Goal: Task Accomplishment & Management: Use online tool/utility

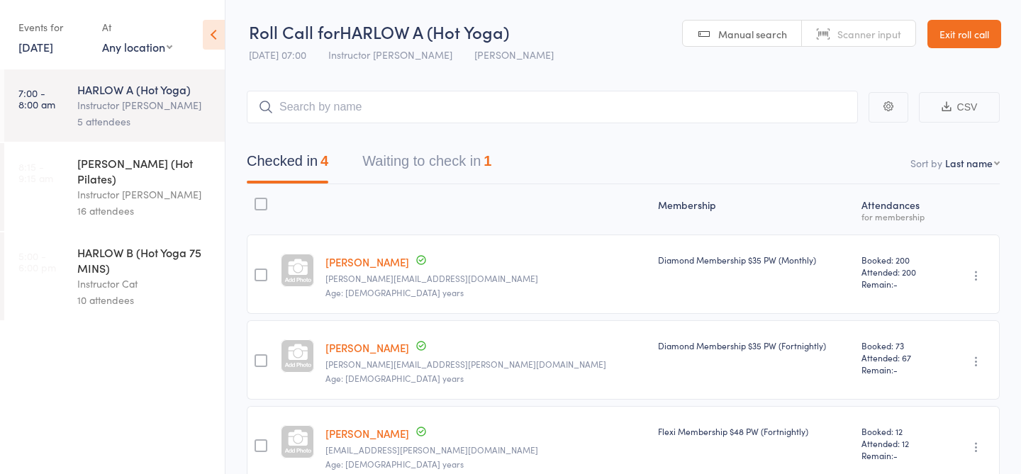
click at [153, 186] on div "Instructor [PERSON_NAME]" at bounding box center [144, 194] width 135 height 16
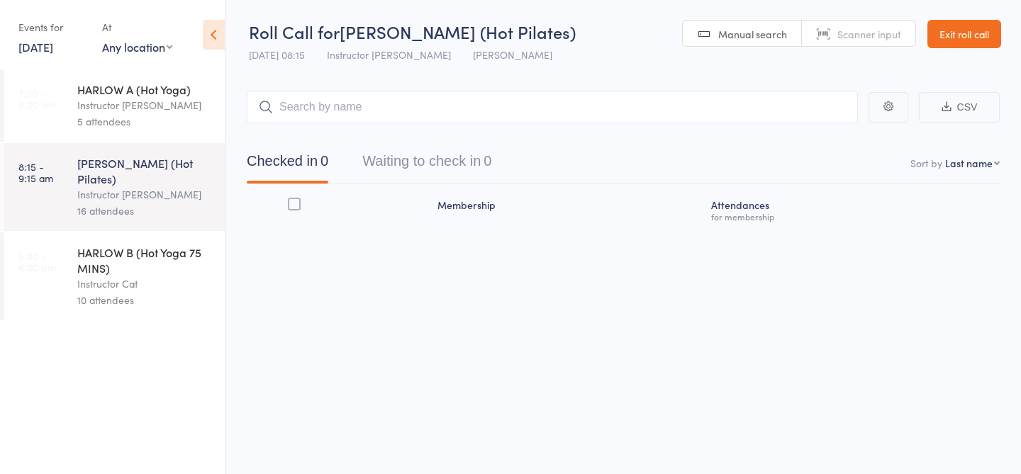
click at [739, 44] on link "Manual search" at bounding box center [742, 34] width 119 height 27
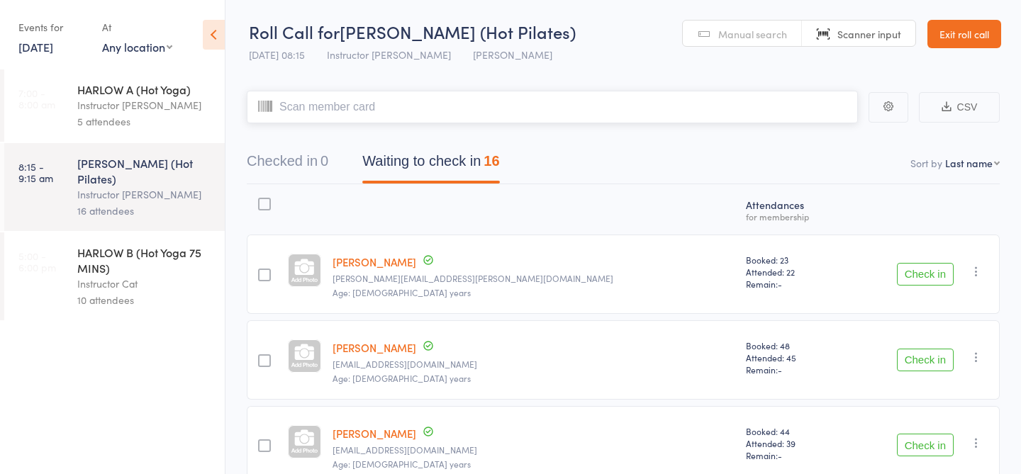
click at [520, 115] on input "search" at bounding box center [552, 107] width 611 height 33
click at [519, 115] on input "search" at bounding box center [552, 107] width 611 height 33
click at [297, 161] on button "Checked in 0" at bounding box center [288, 165] width 82 height 38
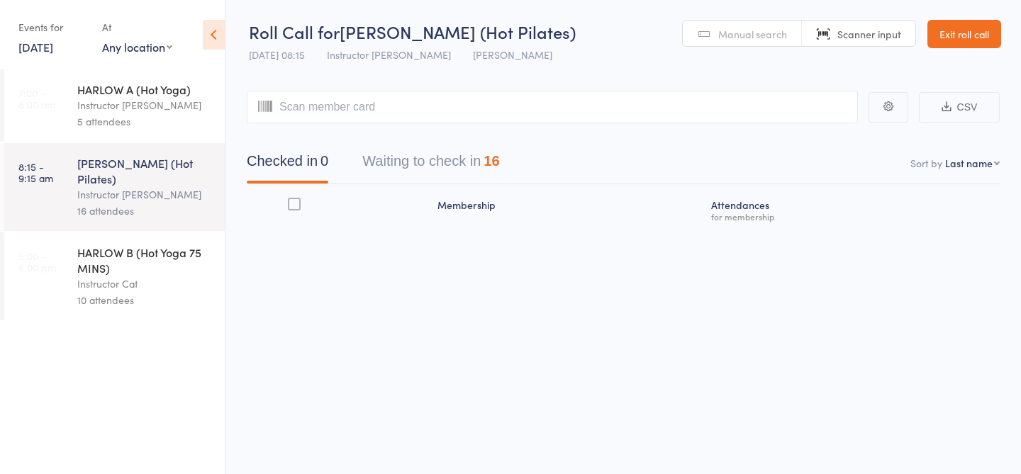
click at [720, 32] on span "Manual search" at bounding box center [752, 34] width 69 height 14
click at [720, 33] on span "Manual search" at bounding box center [752, 34] width 69 height 14
click at [744, 31] on span "Manual search" at bounding box center [752, 34] width 69 height 14
click at [816, 41] on link "Scanner input" at bounding box center [858, 34] width 113 height 27
click at [611, 101] on input "search" at bounding box center [552, 107] width 611 height 33
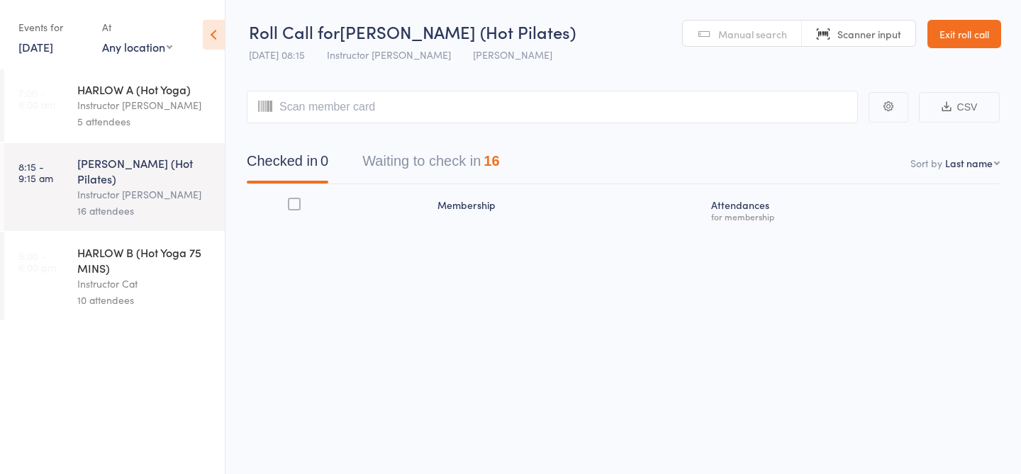
click at [773, 30] on span "Manual search" at bounding box center [752, 34] width 69 height 14
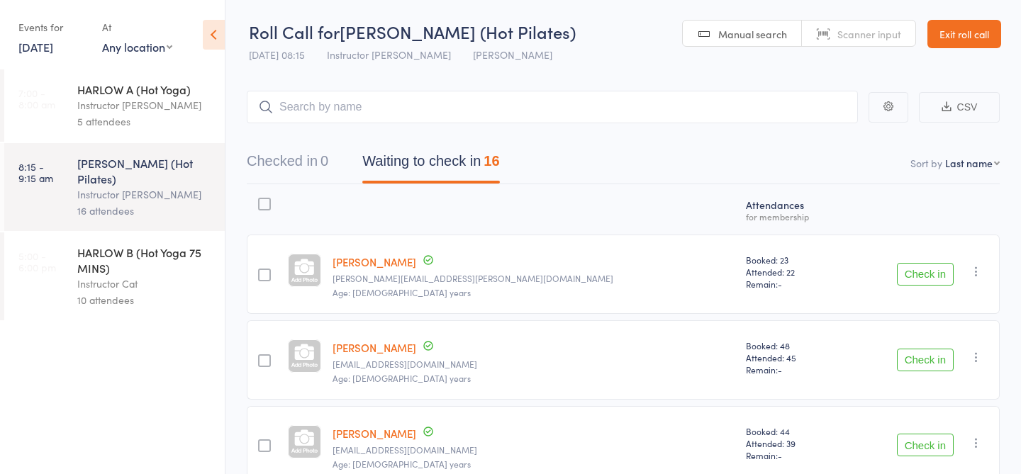
click at [722, 35] on span "Manual search" at bounding box center [752, 34] width 69 height 14
click at [368, 112] on input "search" at bounding box center [552, 107] width 611 height 33
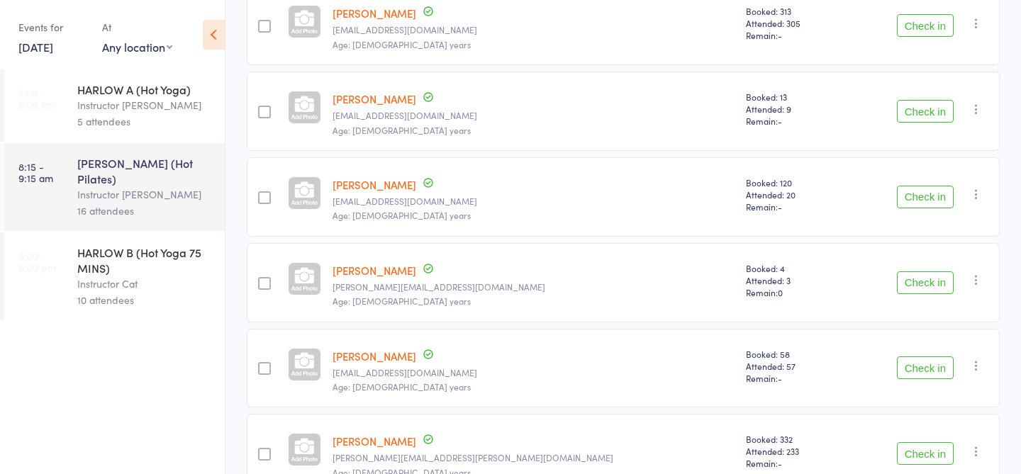
scroll to position [845, 0]
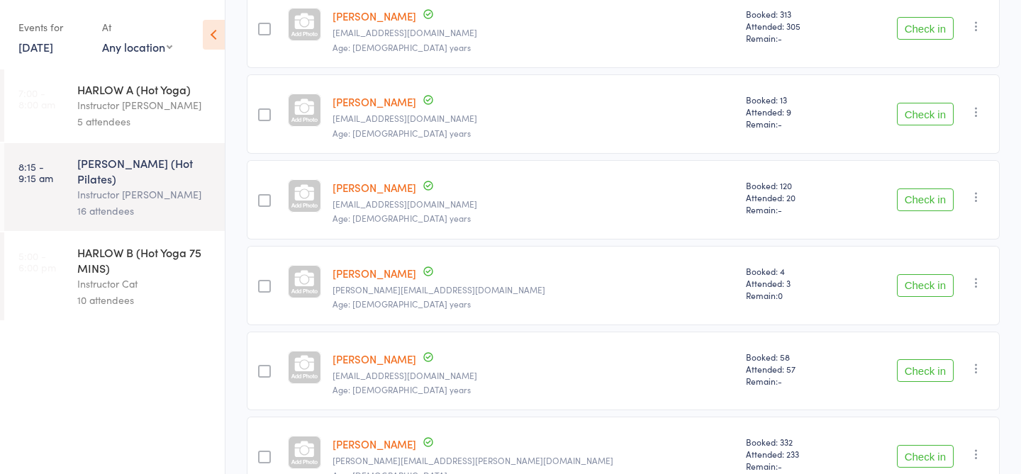
click at [927, 279] on button "Check in" at bounding box center [925, 285] width 57 height 23
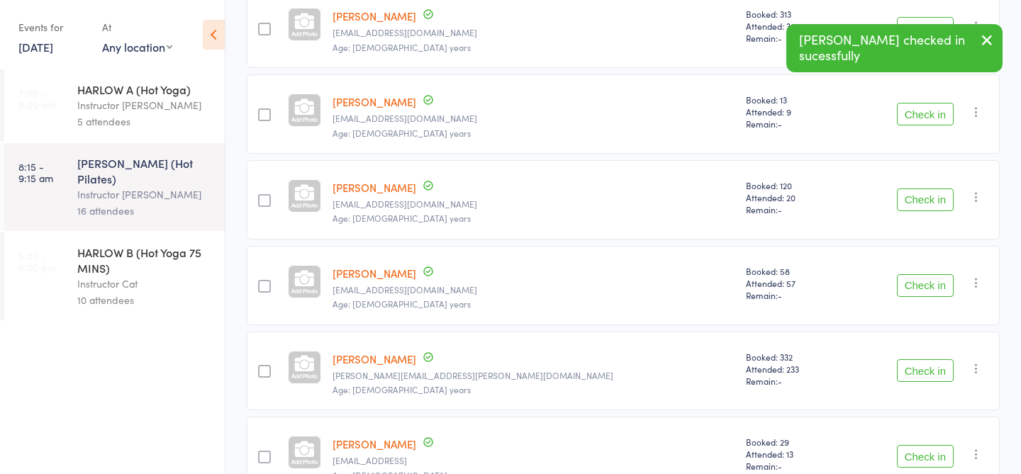
click at [912, 289] on button "Check in" at bounding box center [925, 285] width 57 height 23
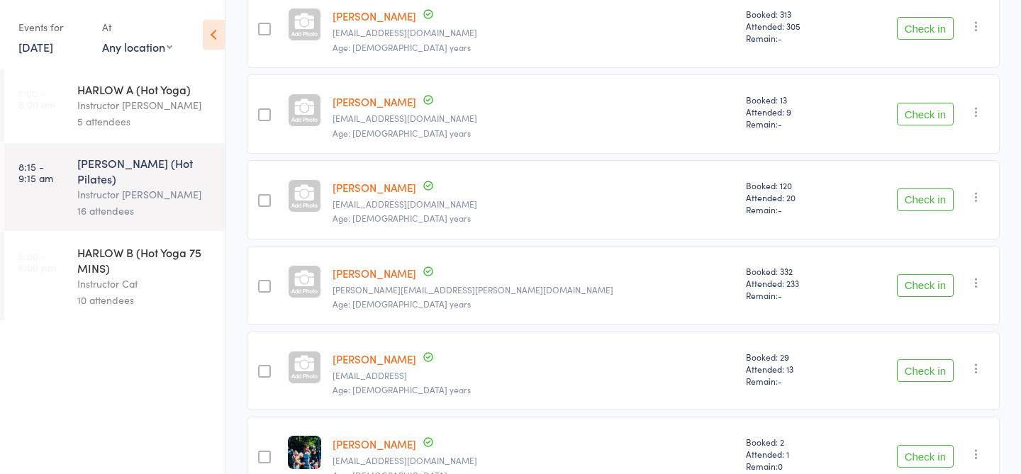
click at [917, 283] on button "Check in" at bounding box center [925, 285] width 57 height 23
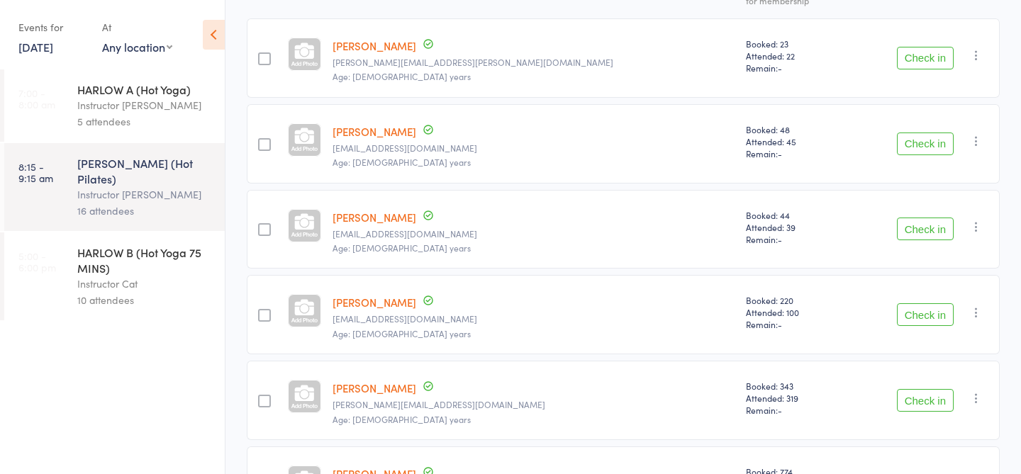
scroll to position [220, 0]
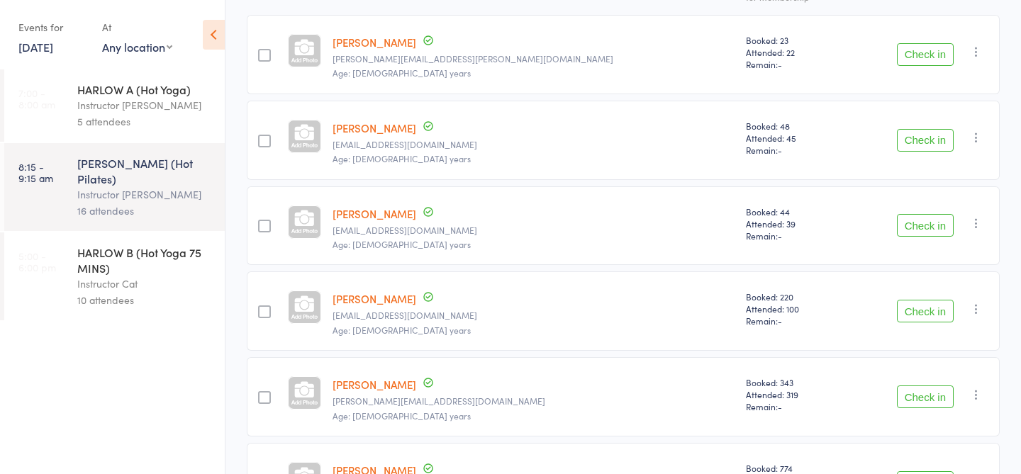
click at [907, 302] on button "Check in" at bounding box center [925, 311] width 57 height 23
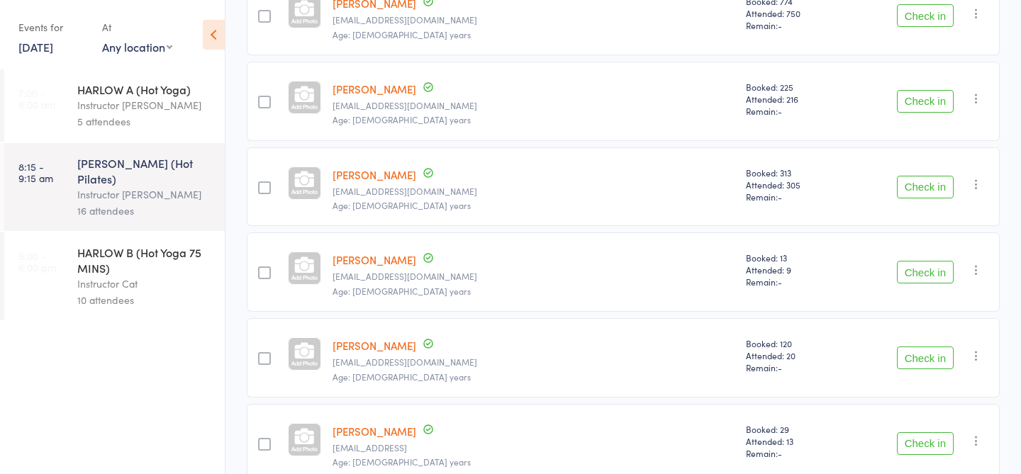
scroll to position [621, 0]
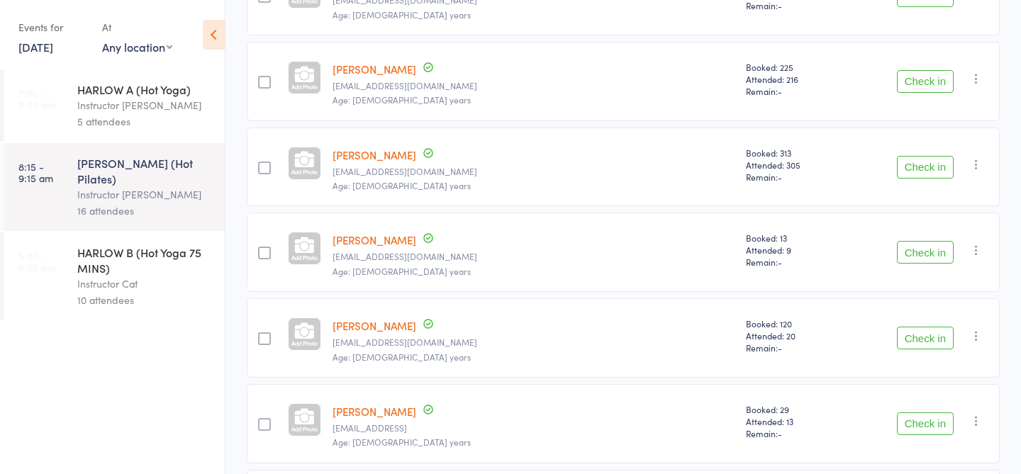
click at [918, 170] on button "Check in" at bounding box center [925, 167] width 57 height 23
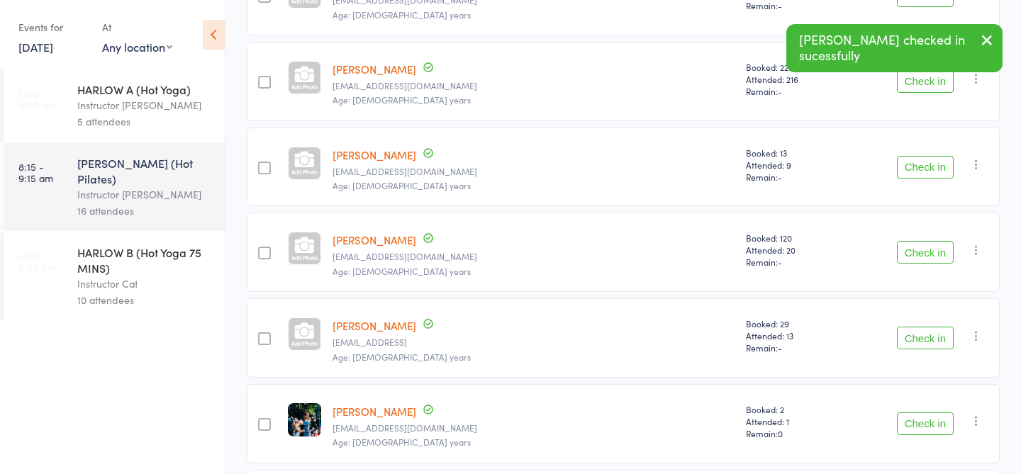
scroll to position [0, 0]
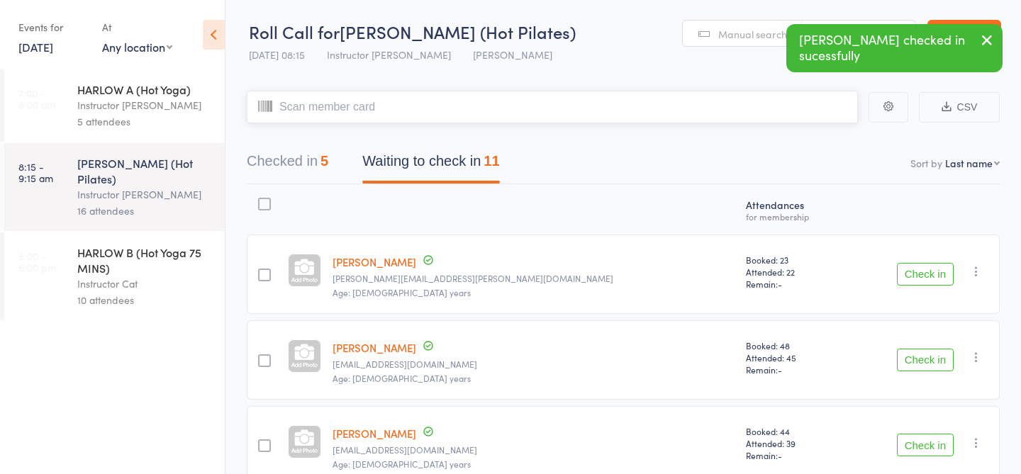
click at [476, 96] on input "search" at bounding box center [552, 107] width 611 height 33
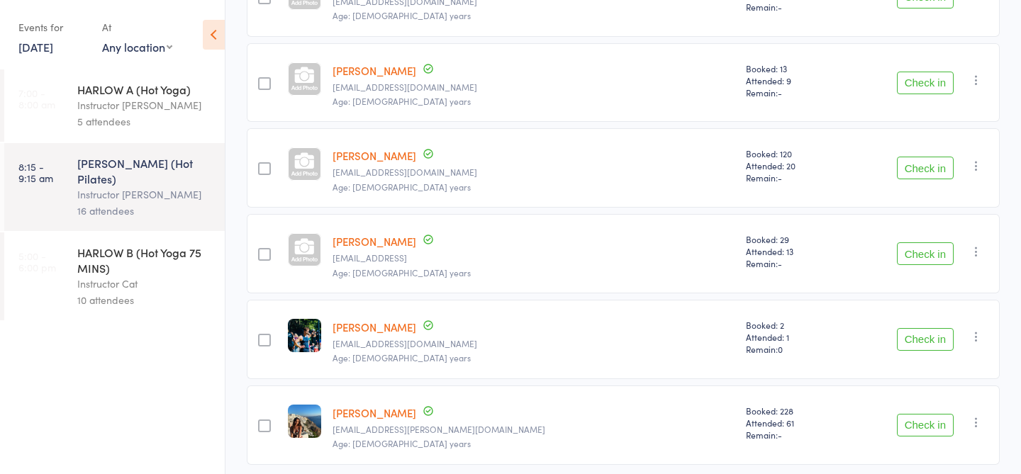
scroll to position [712, 0]
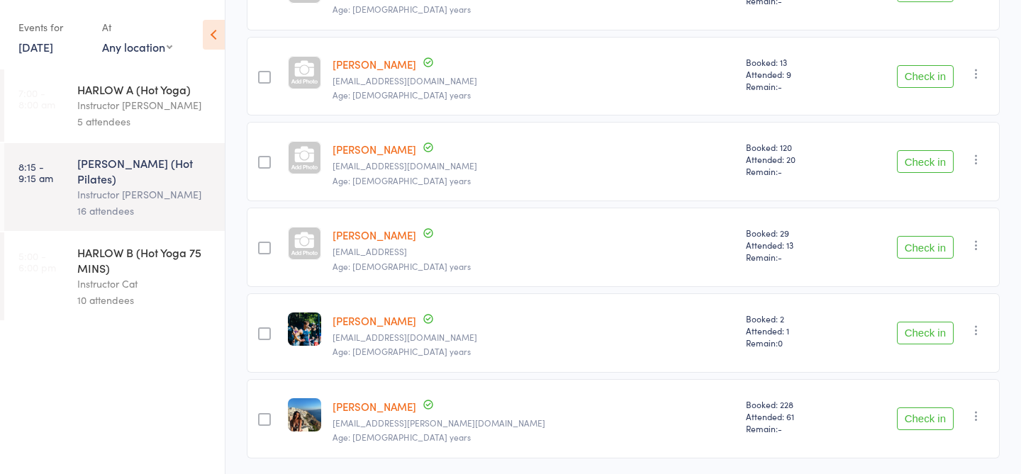
click at [927, 242] on button "Check in" at bounding box center [925, 247] width 57 height 23
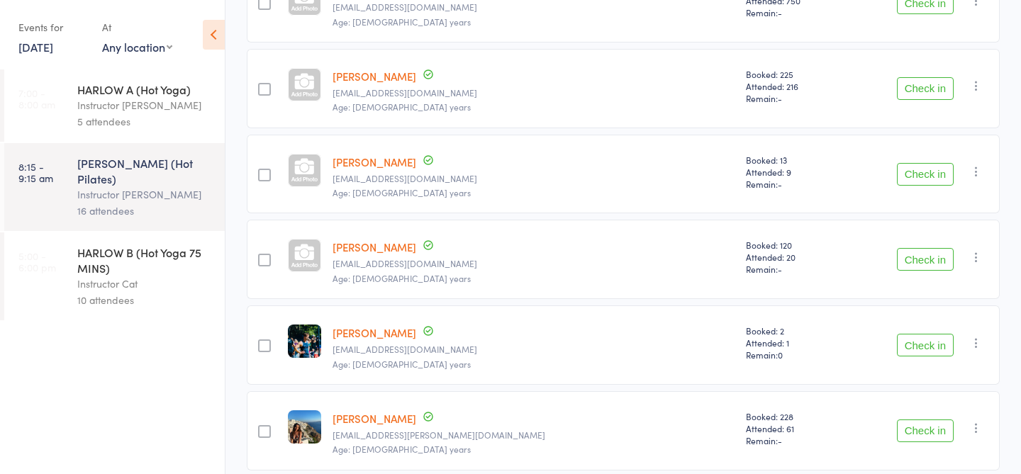
scroll to position [615, 0]
click at [926, 170] on button "Check in" at bounding box center [925, 173] width 57 height 23
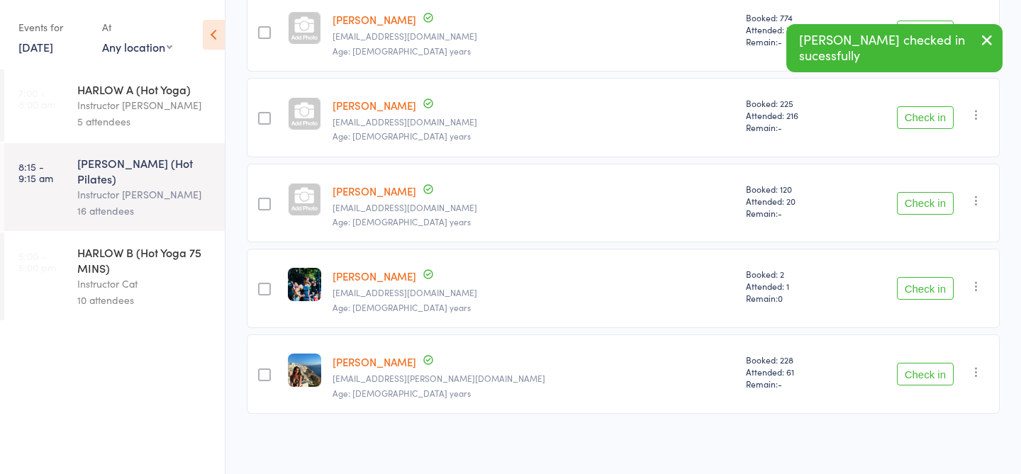
scroll to position [570, 0]
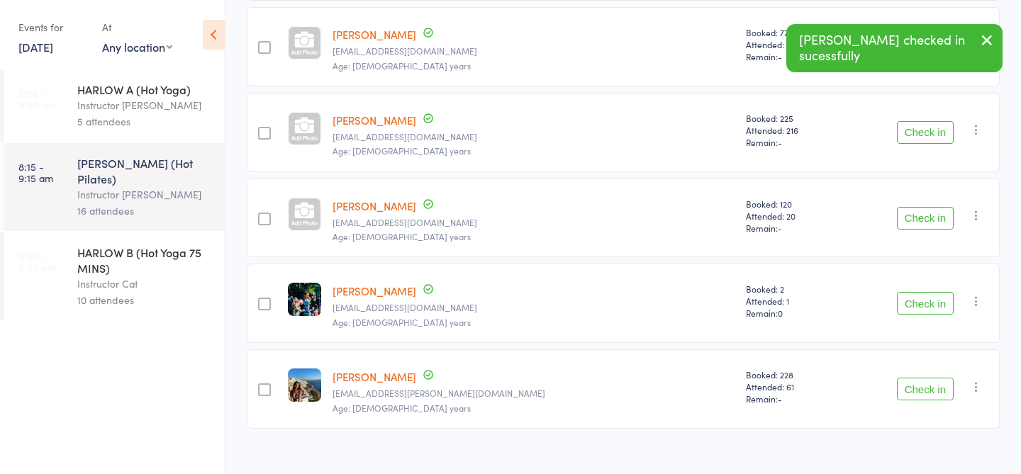
click at [934, 301] on button "Check in" at bounding box center [925, 303] width 57 height 23
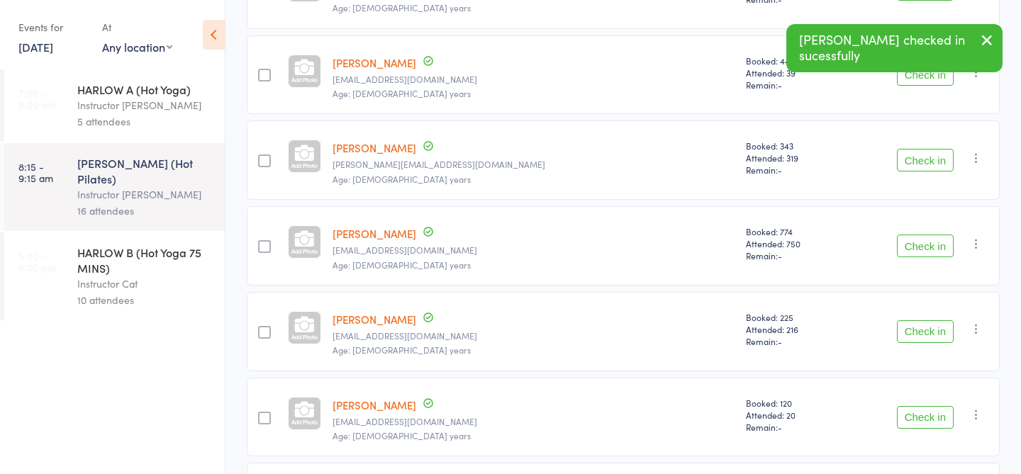
scroll to position [369, 0]
click at [934, 339] on button "Check in" at bounding box center [925, 334] width 57 height 23
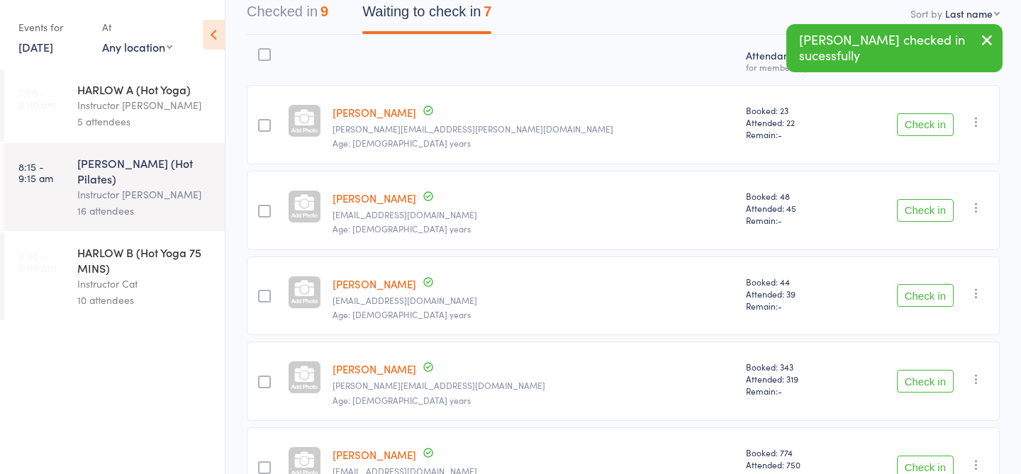
scroll to position [148, 0]
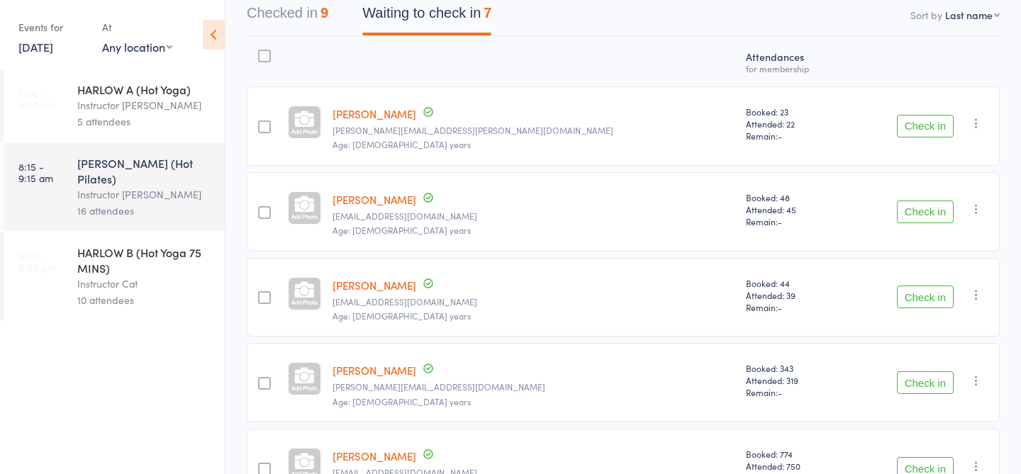
click at [746, 309] on span "Remain: -" at bounding box center [793, 307] width 94 height 12
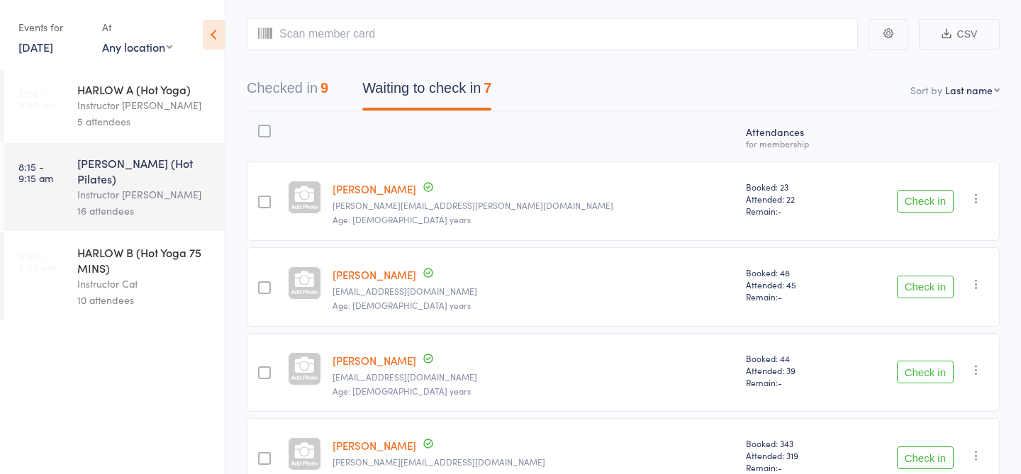
click at [169, 98] on div "Instructor [PERSON_NAME]" at bounding box center [144, 105] width 135 height 16
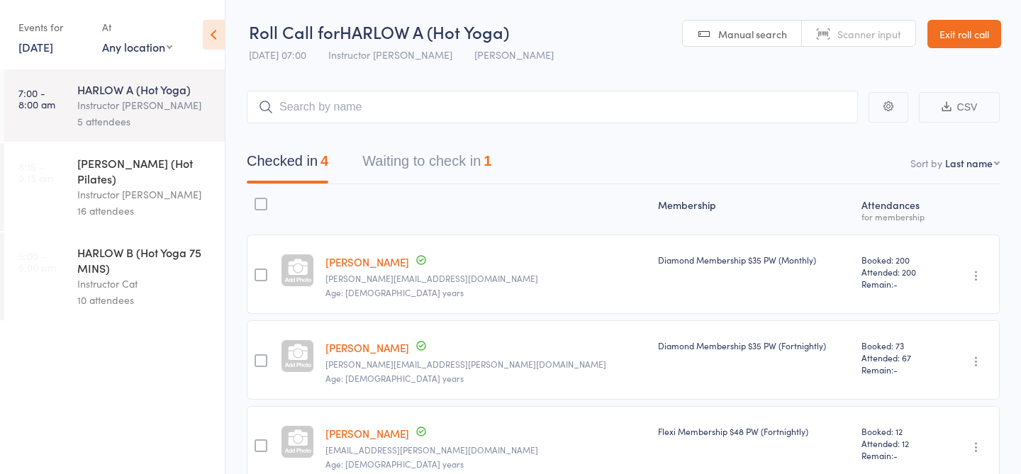
click at [440, 160] on button "Waiting to check in 1" at bounding box center [426, 165] width 129 height 38
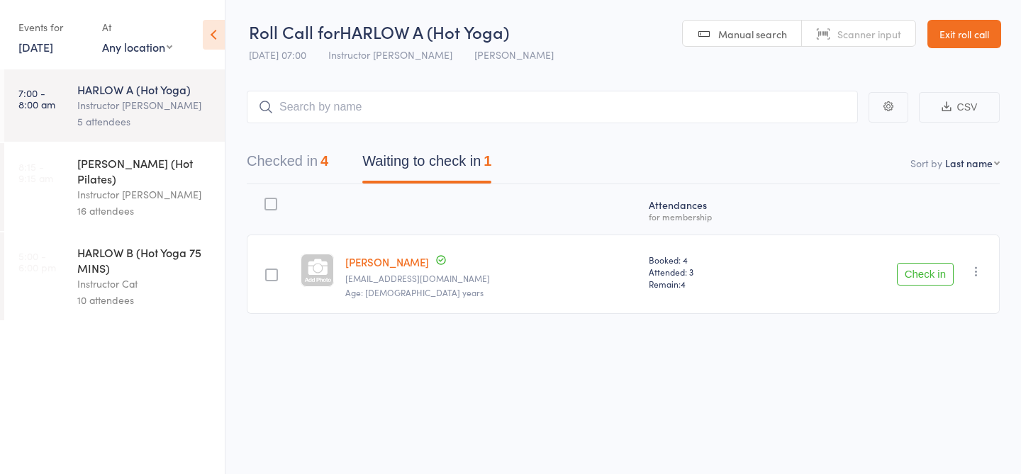
click at [261, 152] on button "Checked in 4" at bounding box center [288, 165] width 82 height 38
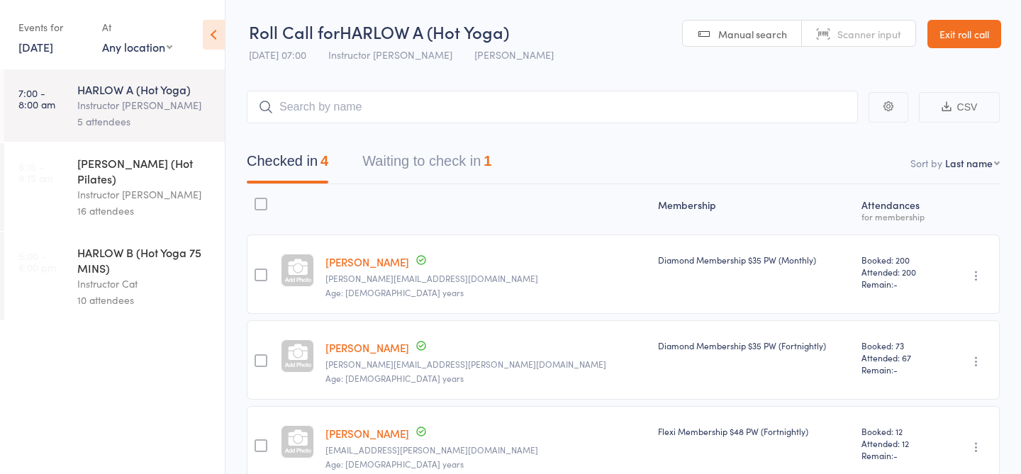
click at [116, 203] on div "16 attendees" at bounding box center [144, 211] width 135 height 16
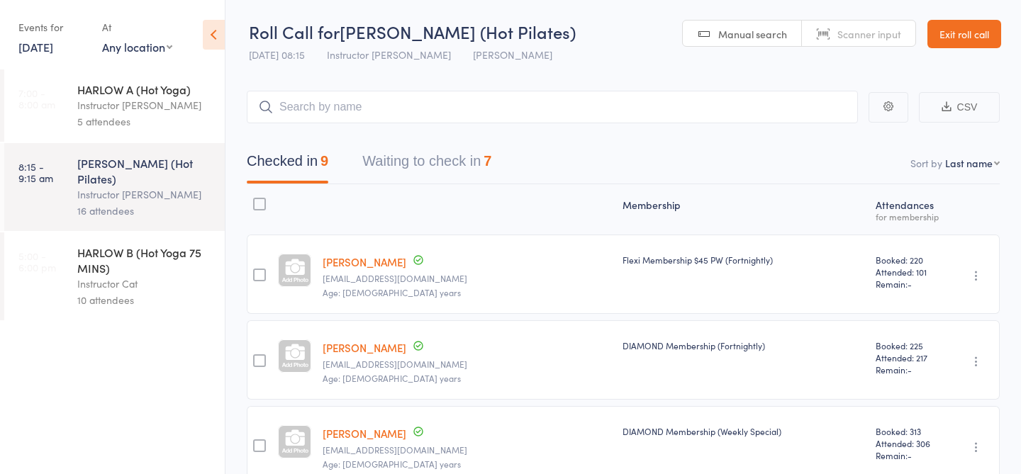
click at [756, 28] on span "Manual search" at bounding box center [752, 34] width 69 height 14
click at [444, 152] on button "Waiting to check in 7" at bounding box center [426, 165] width 129 height 38
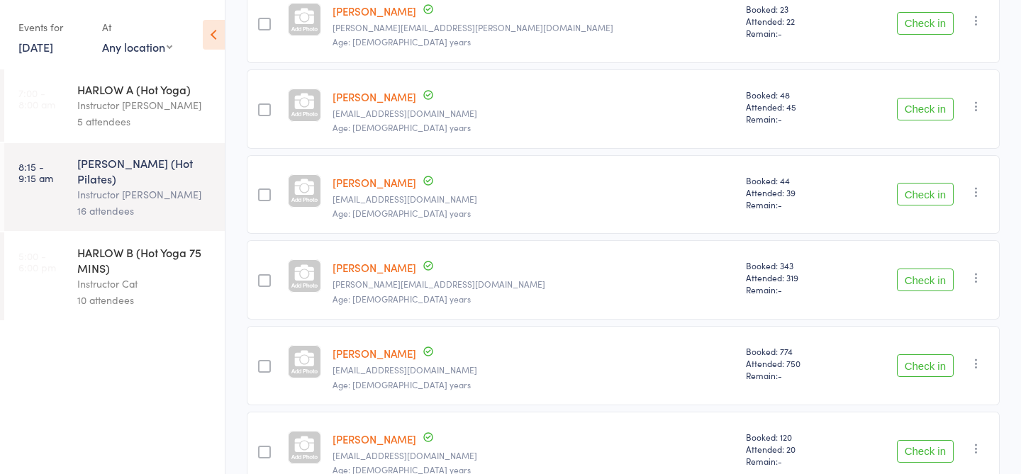
scroll to position [145, 0]
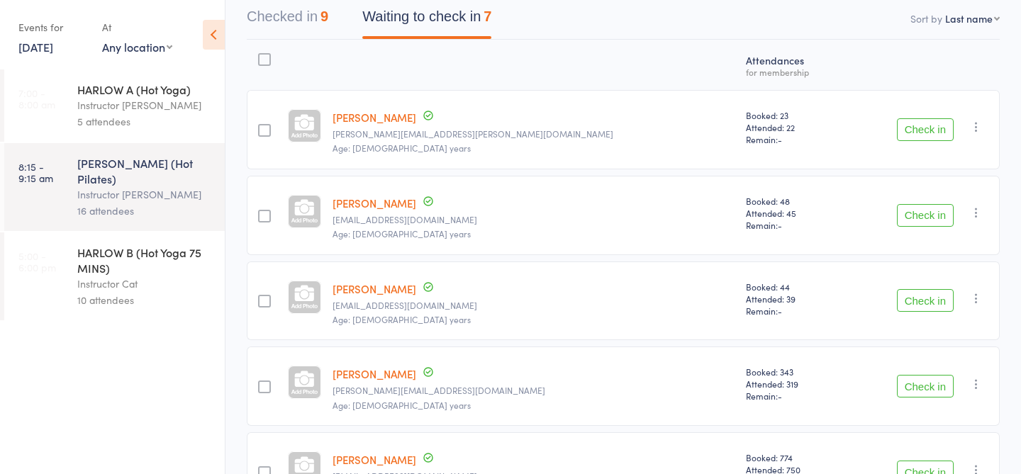
click at [912, 127] on button "Check in" at bounding box center [925, 129] width 57 height 23
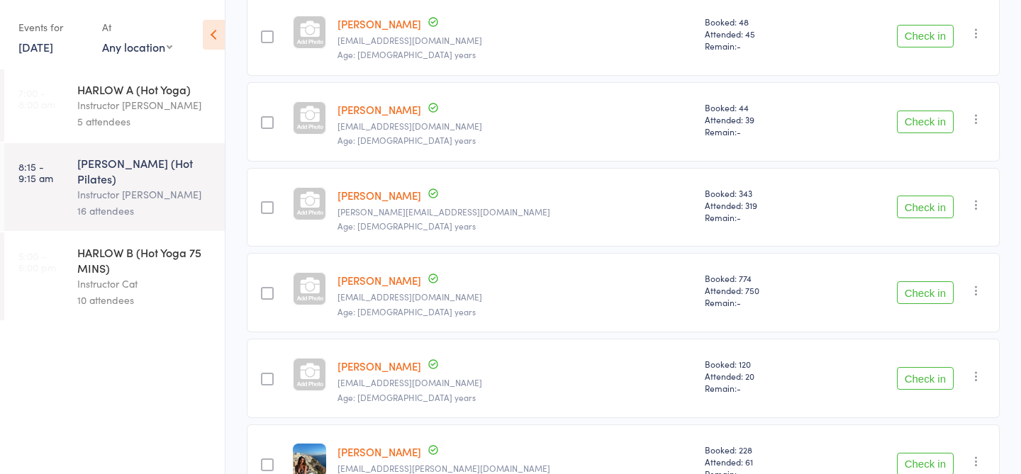
scroll to position [331, 0]
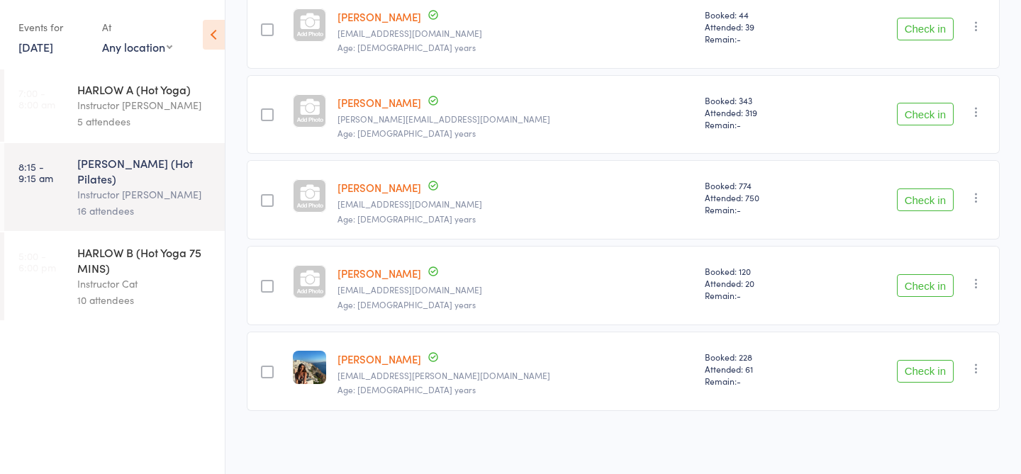
click at [915, 291] on button "Check in" at bounding box center [925, 285] width 57 height 23
click at [916, 200] on button "Check in" at bounding box center [925, 200] width 57 height 23
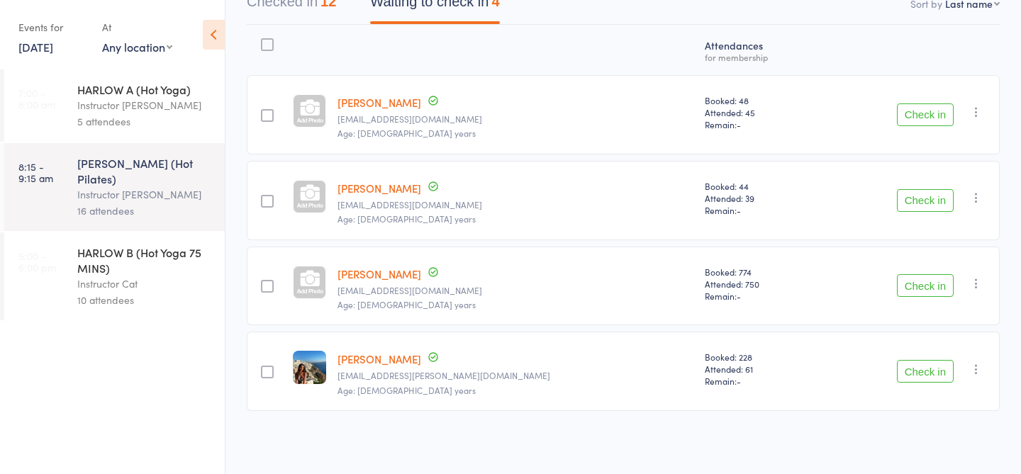
click at [931, 291] on button "Check in" at bounding box center [925, 285] width 57 height 23
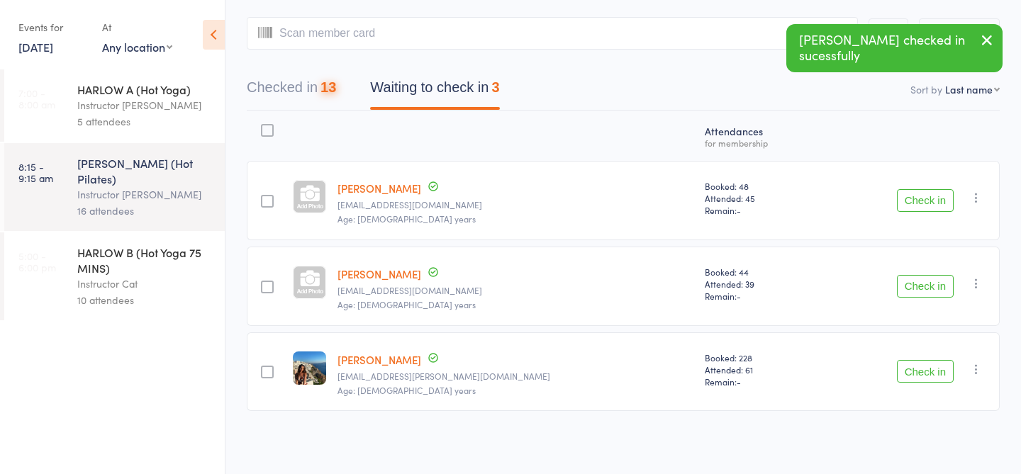
scroll to position [74, 0]
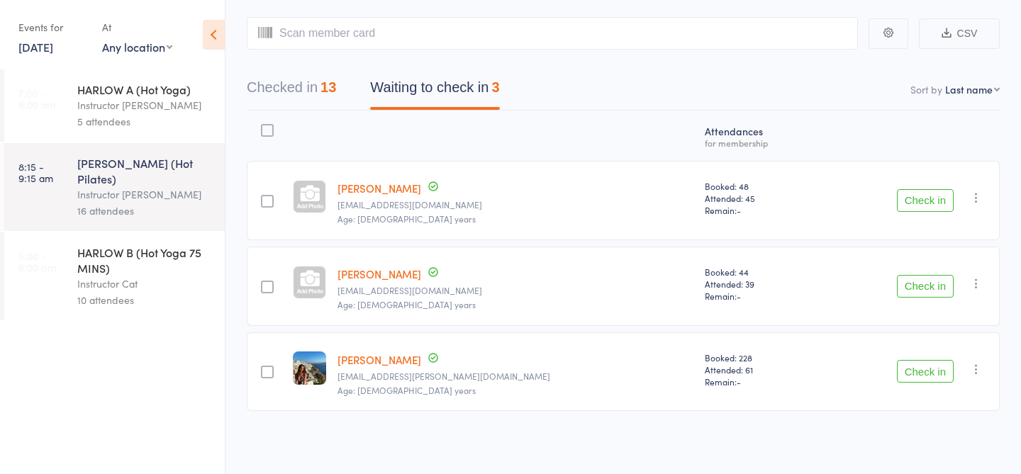
click at [929, 198] on button "Check in" at bounding box center [925, 200] width 57 height 23
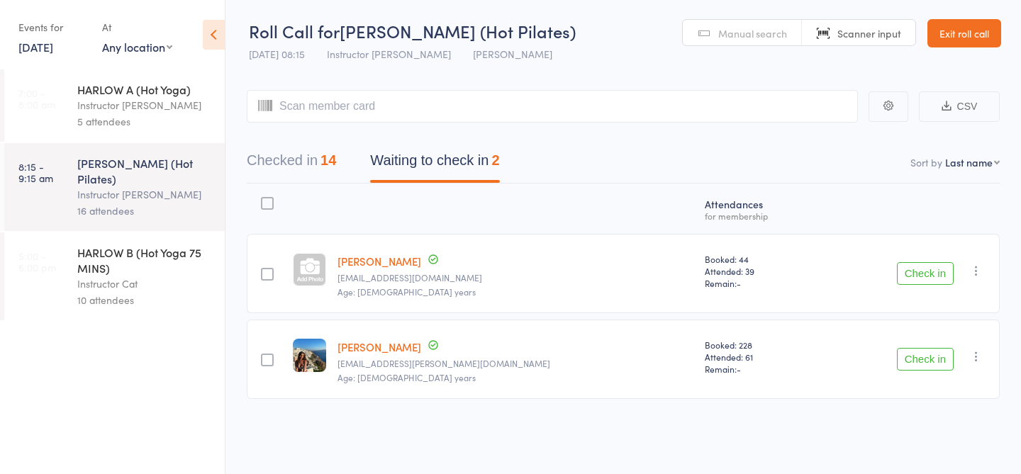
click at [922, 280] on button "Check in" at bounding box center [925, 273] width 57 height 23
